Goal: Task Accomplishment & Management: Use online tool/utility

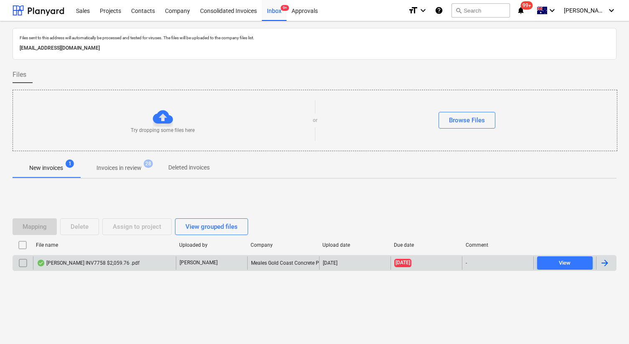
click at [98, 263] on div "[PERSON_NAME] INV7758 $2,059.76 .pdf" at bounding box center [88, 263] width 103 height 7
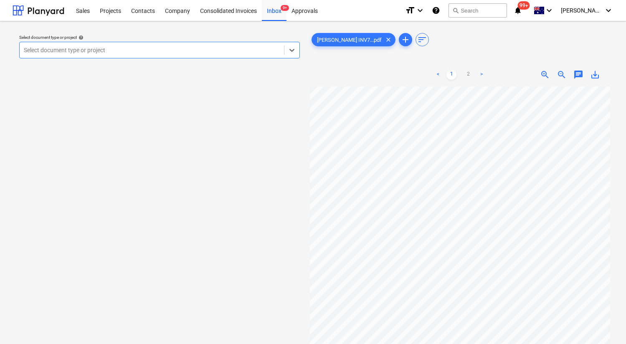
click at [192, 51] on div at bounding box center [152, 50] width 256 height 8
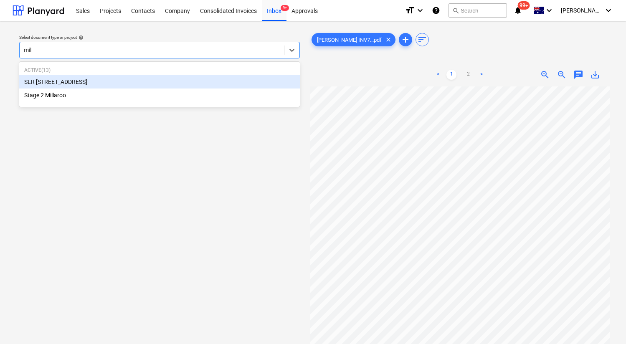
type input "mill"
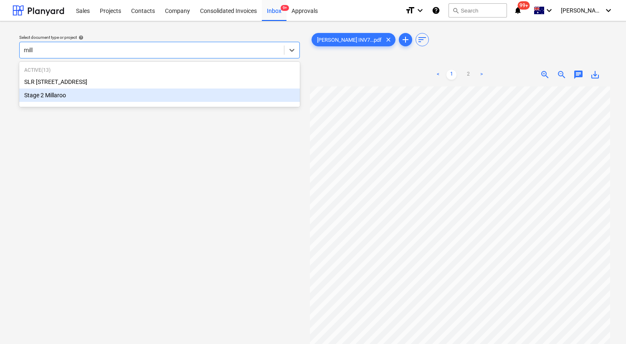
click at [86, 100] on div "Stage 2 Millaroo" at bounding box center [159, 95] width 281 height 13
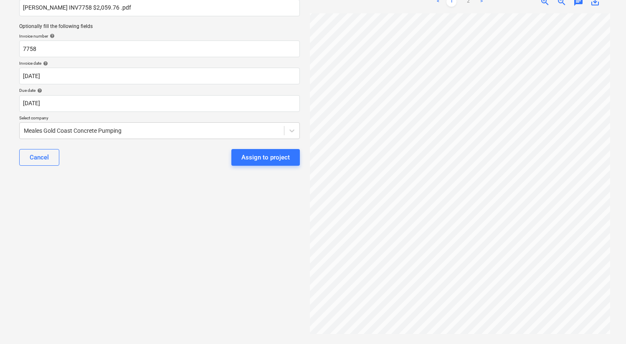
scroll to position [16, 5]
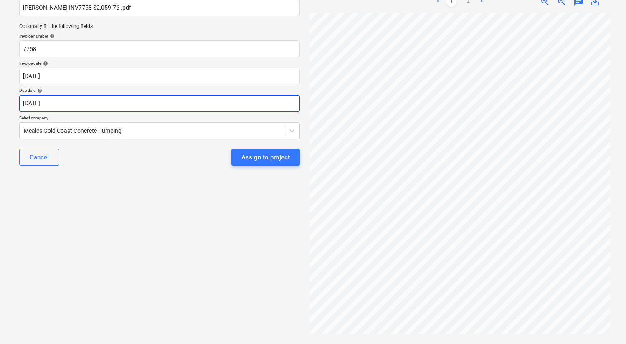
click at [157, 107] on body "Sales Projects Contacts Company Consolidated Invoices Inbox 9+ Approvals format…" at bounding box center [313, 99] width 626 height 344
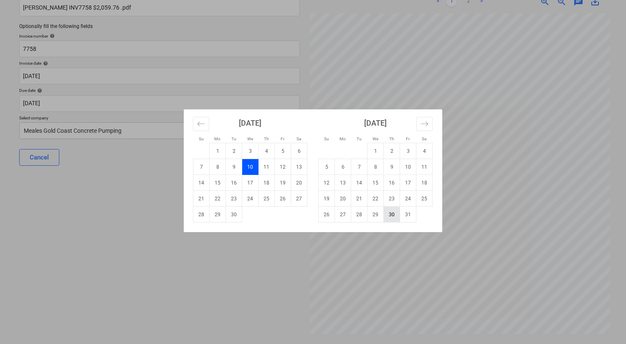
click at [390, 213] on td "30" at bounding box center [392, 215] width 16 height 16
type input "[DATE]"
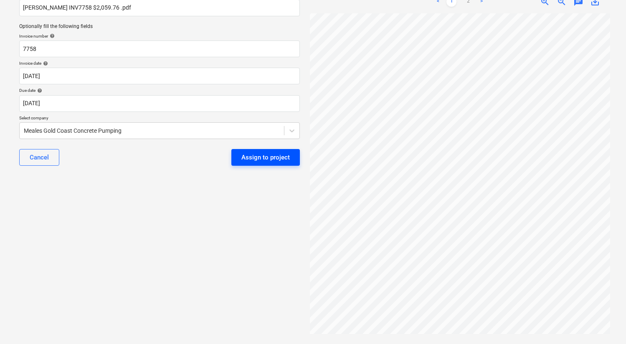
click at [248, 160] on div "Assign to project" at bounding box center [265, 157] width 48 height 11
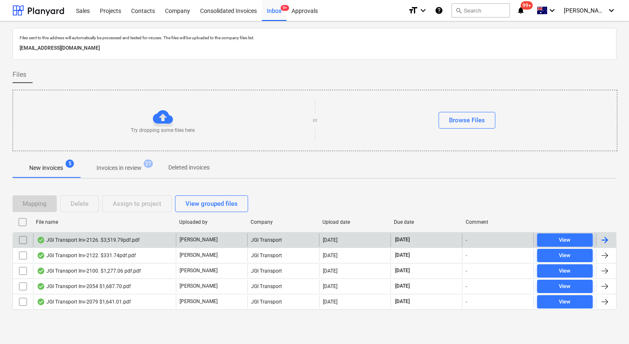
click at [84, 238] on div "JGI Transport Inv-2126. $3,519.79pdf.pdf" at bounding box center [88, 240] width 103 height 7
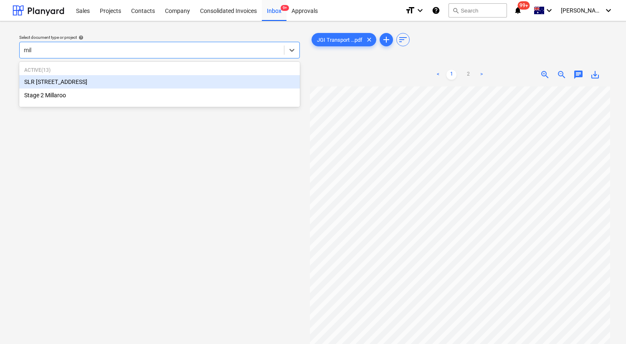
type input "mill"
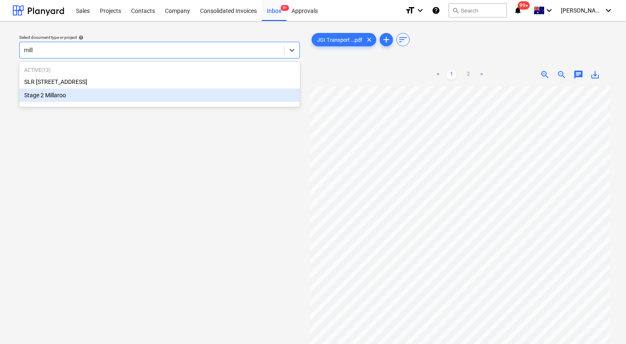
click at [41, 96] on div "Stage 2 Millaroo" at bounding box center [159, 95] width 281 height 13
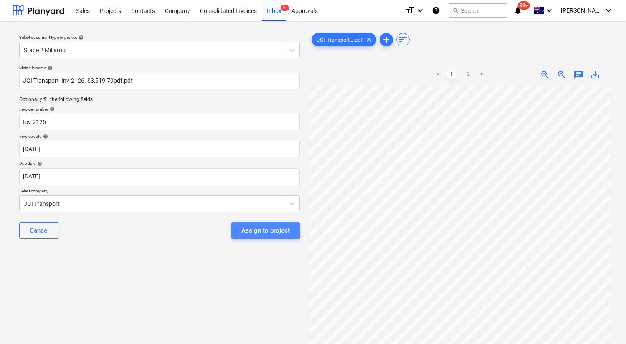
click at [249, 230] on div "Assign to project" at bounding box center [265, 230] width 48 height 11
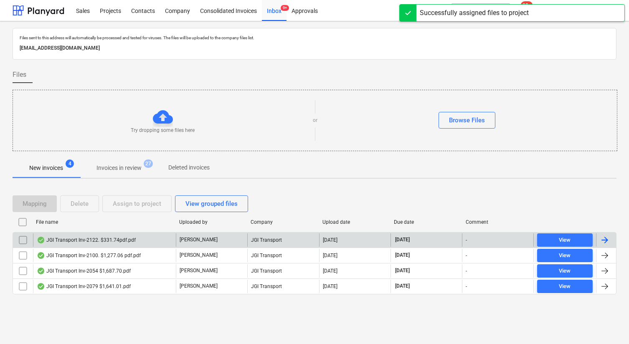
click at [101, 243] on div "JGI Transport Inv-2122. $331.74pdf.pdf" at bounding box center [86, 240] width 99 height 7
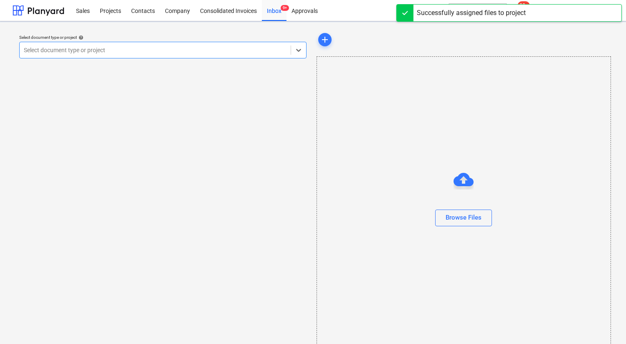
click at [155, 53] on div at bounding box center [155, 50] width 263 height 8
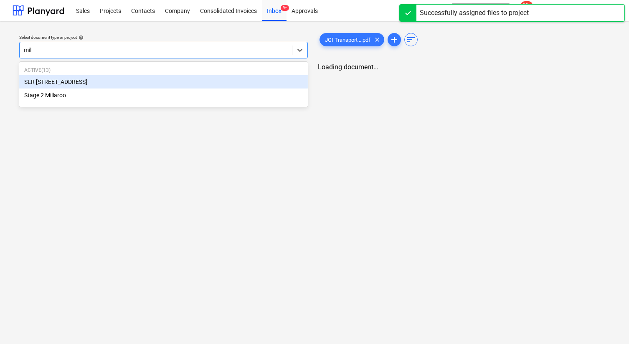
type input "mill"
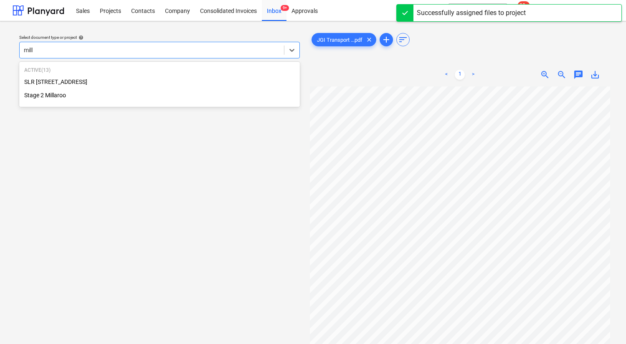
click at [102, 91] on div "Stage 2 Millaroo" at bounding box center [159, 95] width 281 height 13
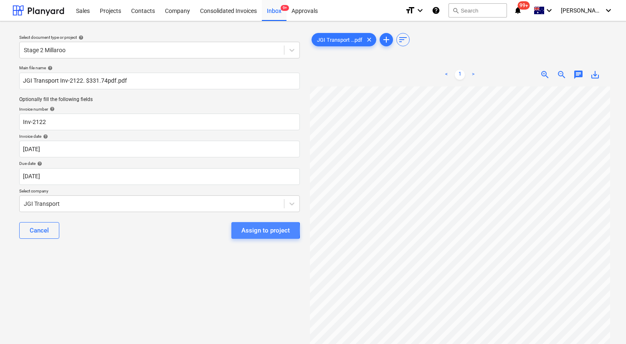
click at [249, 230] on div "Assign to project" at bounding box center [265, 230] width 48 height 11
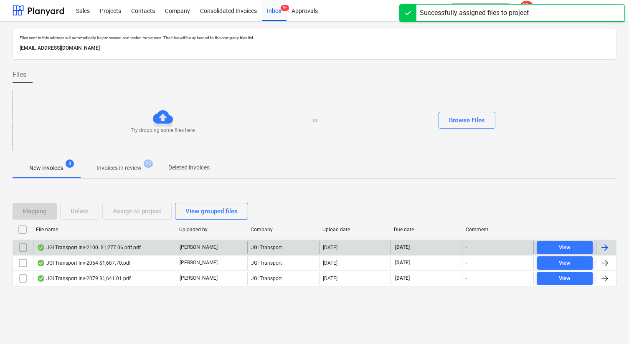
click at [89, 246] on div "JGI Transport Inv-2100. $1,277.06 pdf.pdf" at bounding box center [89, 247] width 104 height 7
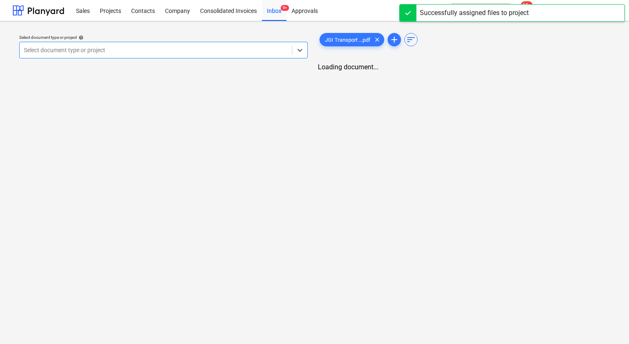
click at [133, 54] on div at bounding box center [156, 50] width 264 height 8
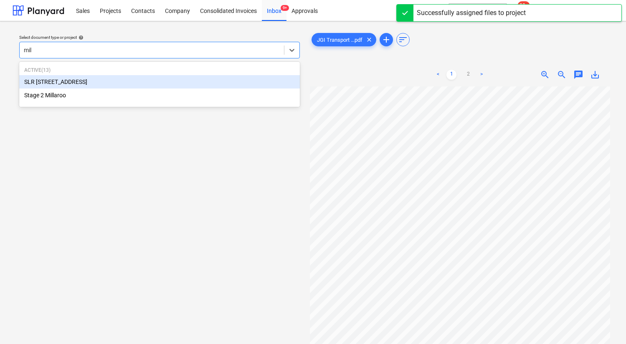
type input "mill"
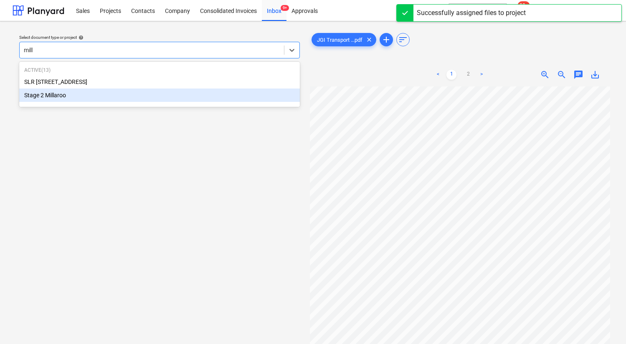
click at [103, 95] on div "Stage 2 Millaroo" at bounding box center [159, 95] width 281 height 13
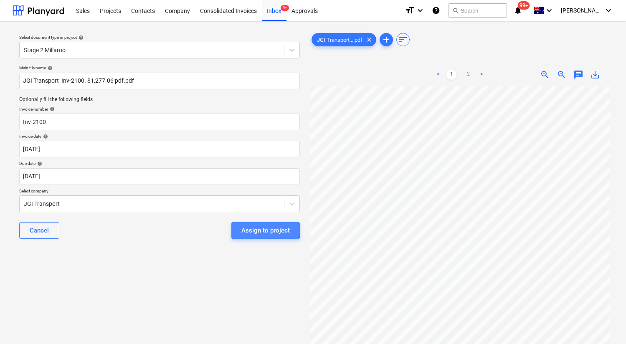
click at [252, 230] on div "Assign to project" at bounding box center [265, 230] width 48 height 11
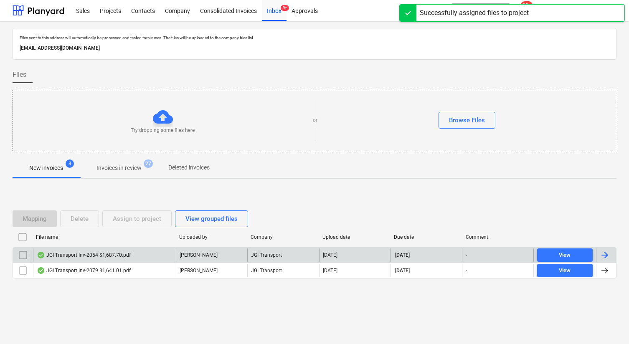
click at [93, 251] on div "JGI Transport Inv-2054 $1,687.70.pdf" at bounding box center [104, 255] width 143 height 13
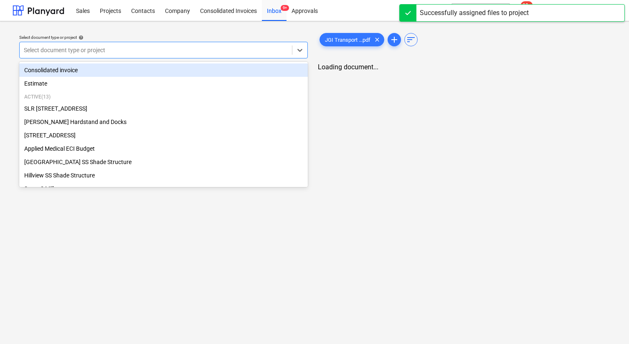
click at [154, 48] on div at bounding box center [156, 50] width 264 height 8
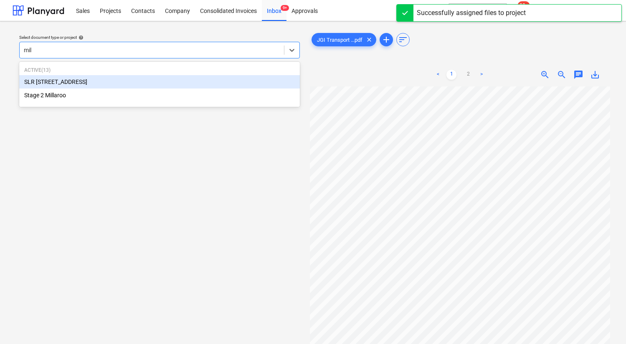
type input "mill"
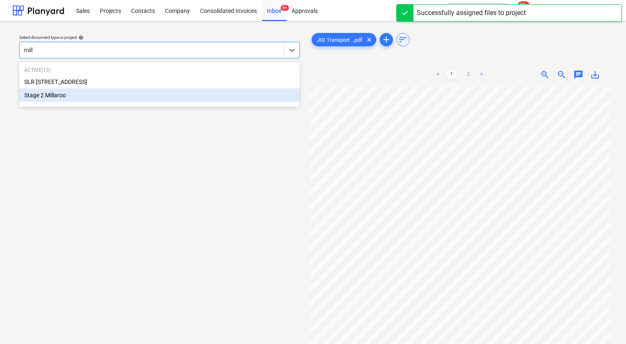
click at [122, 95] on div "Stage 2 Millaroo" at bounding box center [159, 95] width 281 height 13
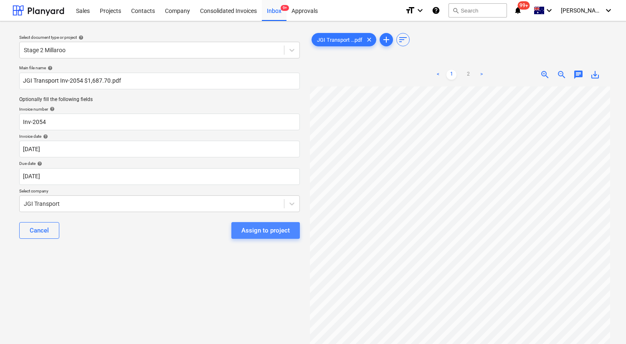
click at [275, 229] on div "Assign to project" at bounding box center [265, 230] width 48 height 11
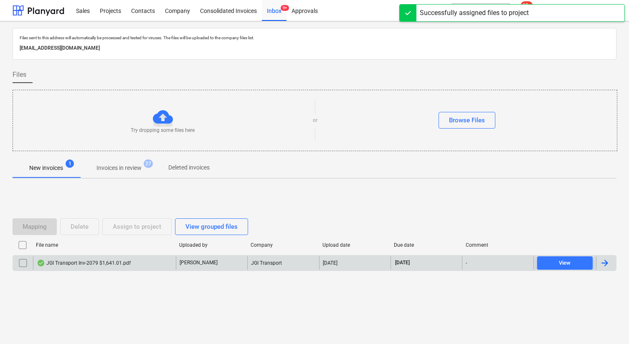
click at [99, 264] on div "JGI Transport Inv-2079 $1,641.01.pdf" at bounding box center [84, 263] width 94 height 7
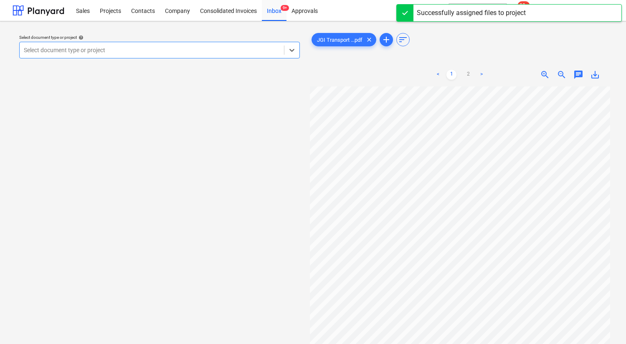
click at [162, 49] on div at bounding box center [152, 50] width 256 height 8
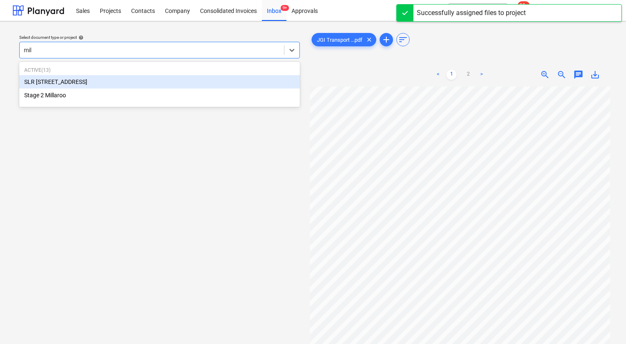
type input "mill"
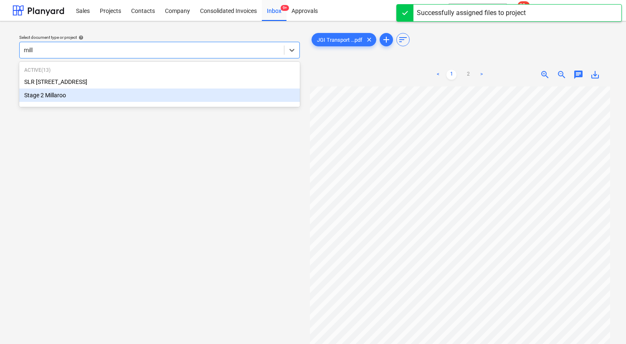
click at [122, 91] on div "Stage 2 Millaroo" at bounding box center [159, 95] width 281 height 13
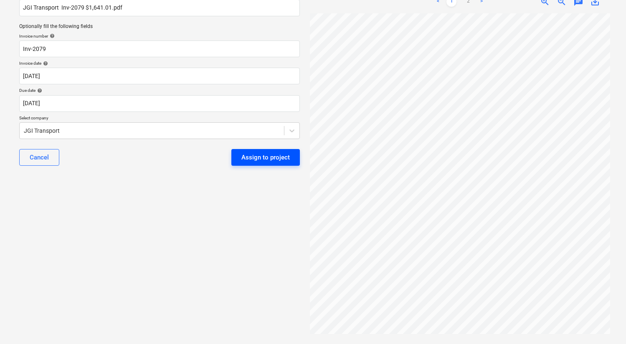
click at [264, 163] on button "Assign to project" at bounding box center [265, 157] width 68 height 17
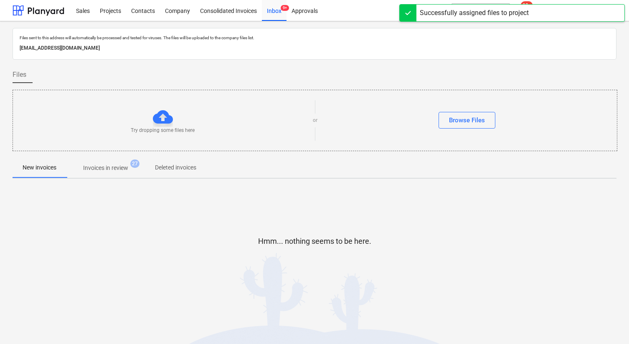
click at [215, 260] on div at bounding box center [315, 254] width 604 height 17
click at [112, 171] on p "Invoices in review" at bounding box center [105, 168] width 45 height 9
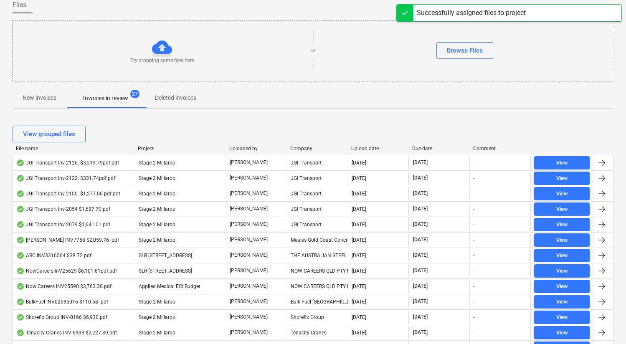
scroll to position [71, 0]
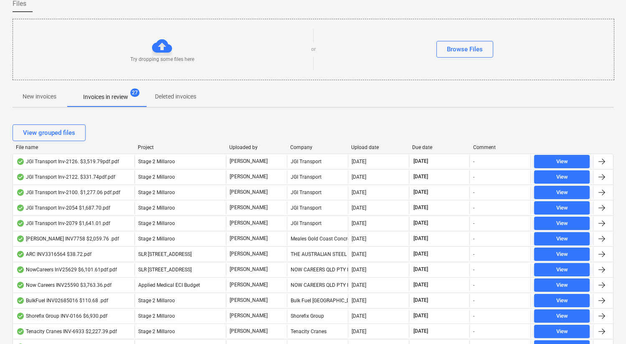
click at [355, 146] on div at bounding box center [347, 148] width 15 height 6
click at [359, 147] on div "Upload date" at bounding box center [378, 148] width 54 height 6
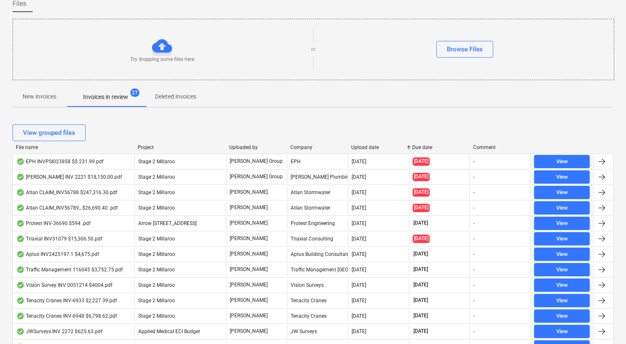
click at [359, 147] on div "Upload date" at bounding box center [378, 148] width 54 height 6
